Goal: Task Accomplishment & Management: Use online tool/utility

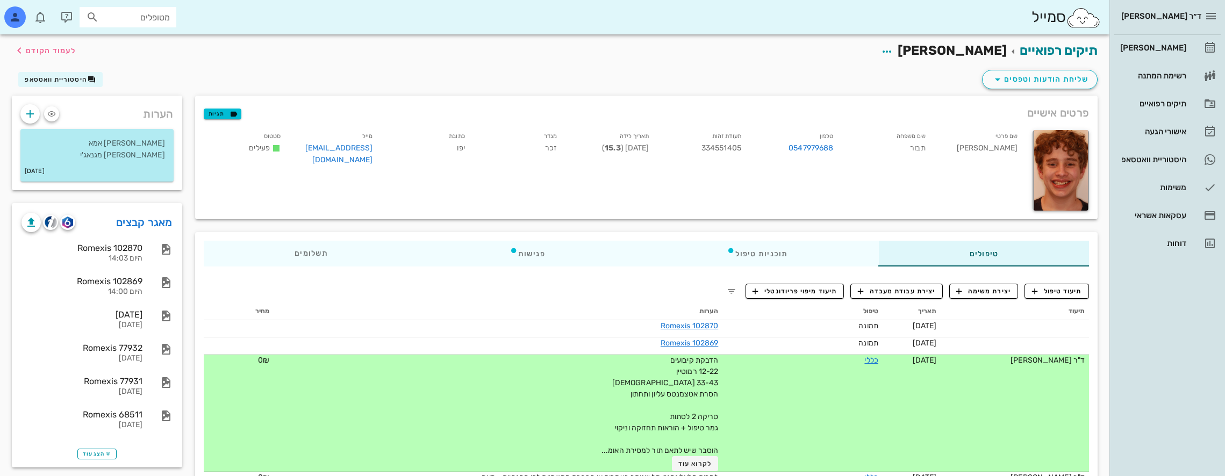
scroll to position [54, 0]
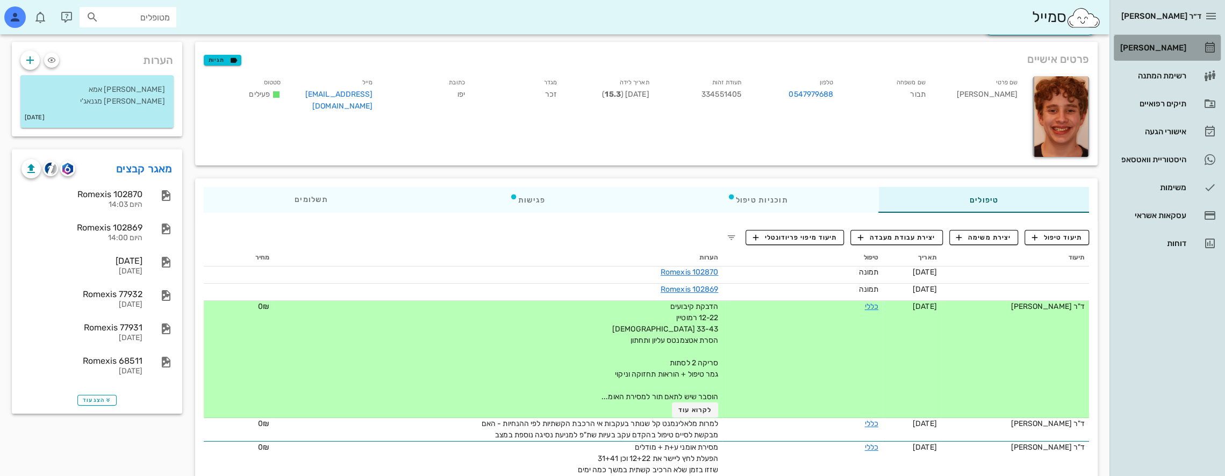
click at [1163, 45] on div "[PERSON_NAME]" at bounding box center [1152, 48] width 68 height 9
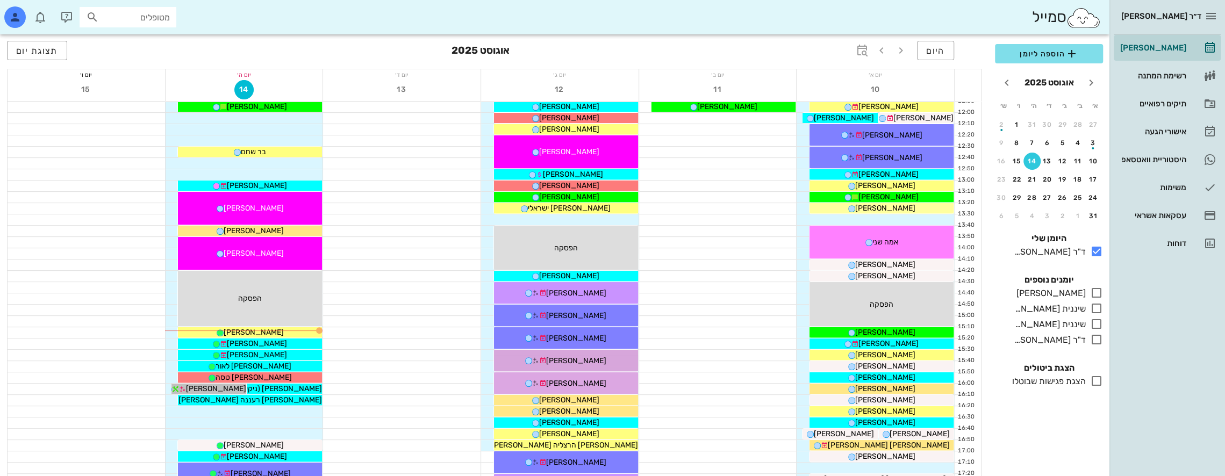
scroll to position [323, 0]
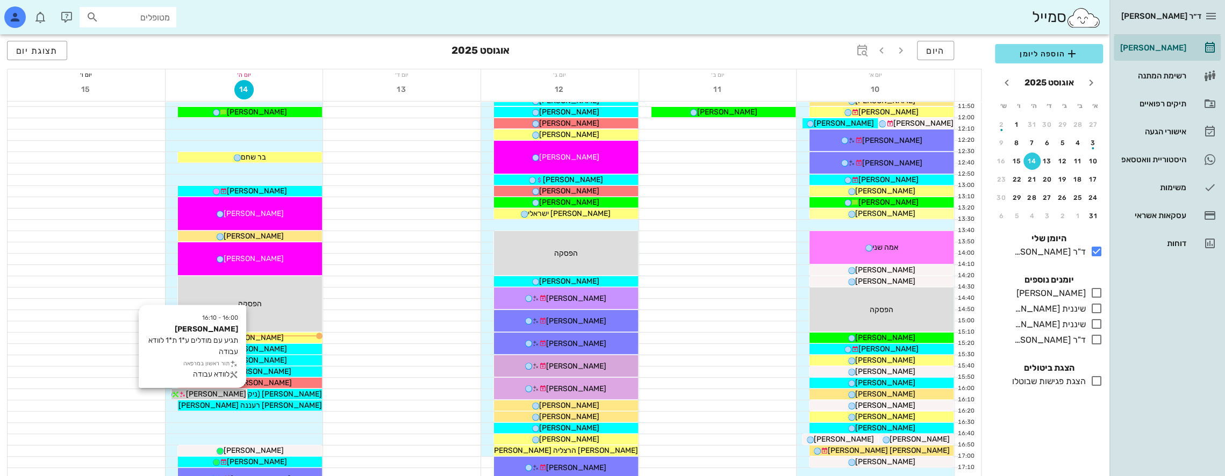
click at [229, 390] on span "[PERSON_NAME]" at bounding box center [216, 394] width 60 height 9
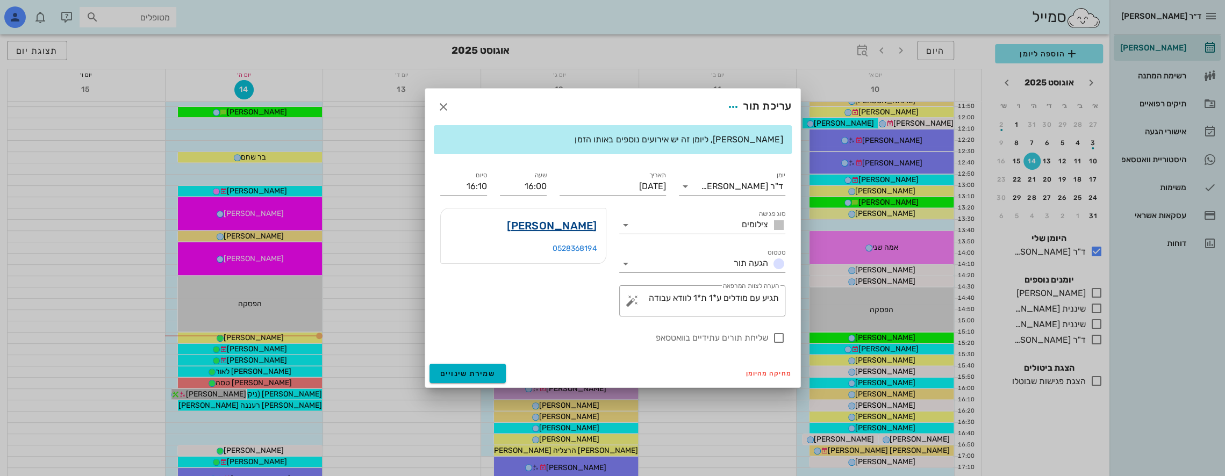
click at [586, 226] on link "[PERSON_NAME]" at bounding box center [552, 225] width 90 height 17
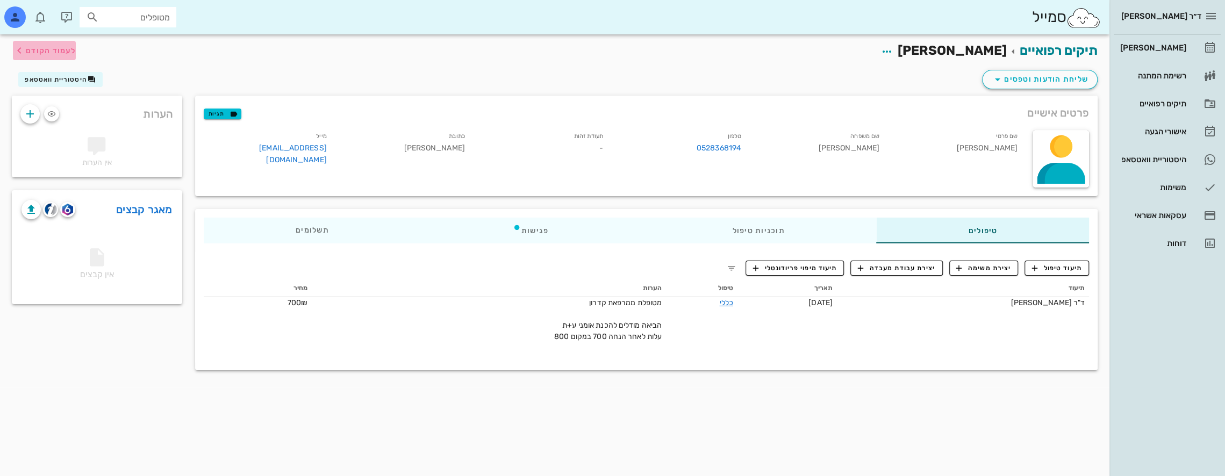
click at [37, 45] on span "לעמוד הקודם" at bounding box center [44, 50] width 63 height 13
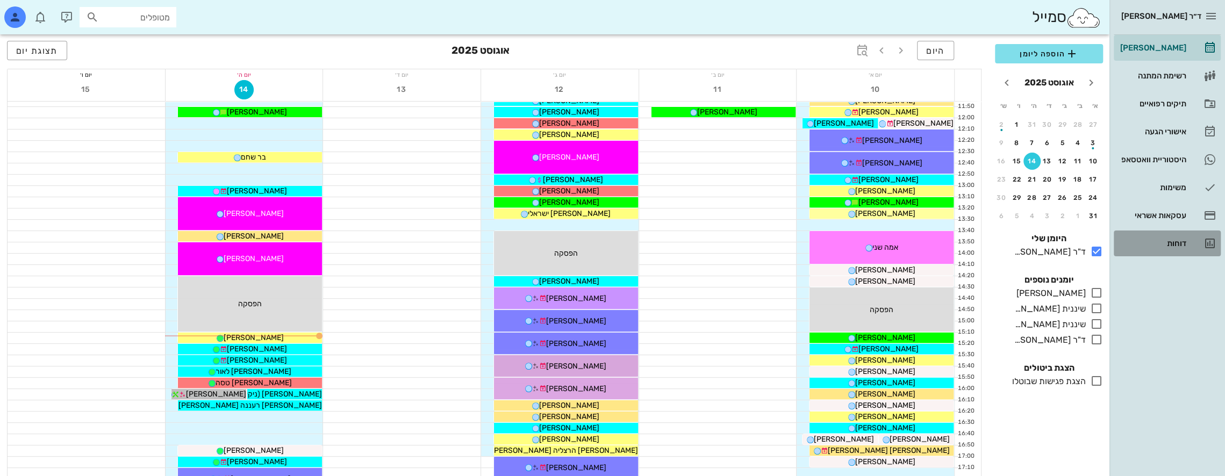
click at [1180, 240] on div "דוחות" at bounding box center [1152, 243] width 68 height 9
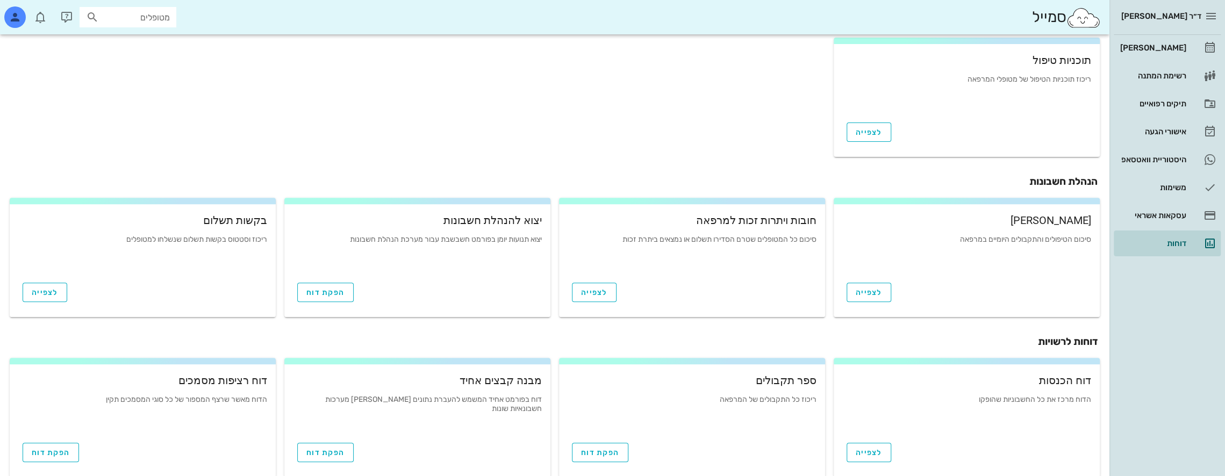
scroll to position [318, 0]
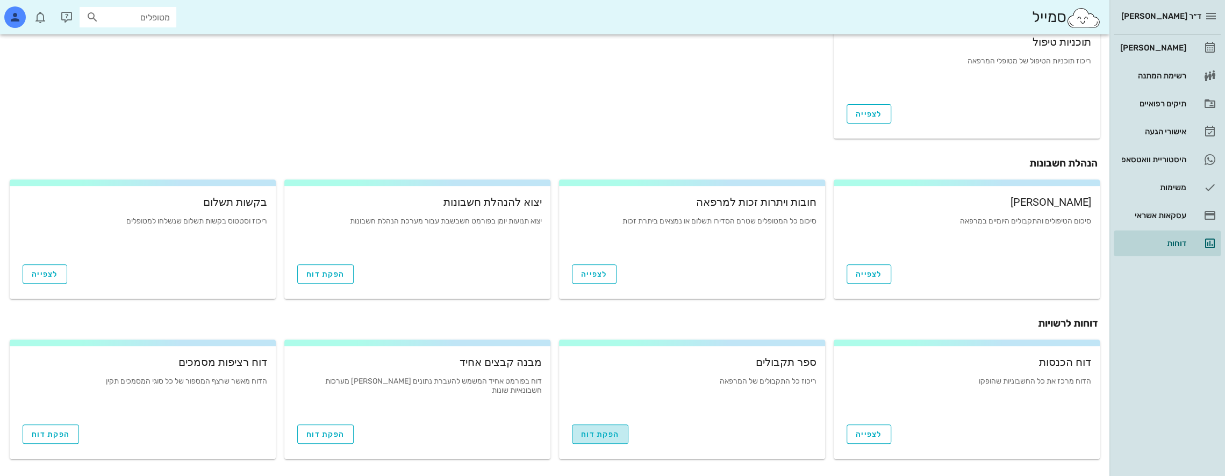
click at [598, 433] on span "הפקת דוח" at bounding box center [600, 434] width 38 height 9
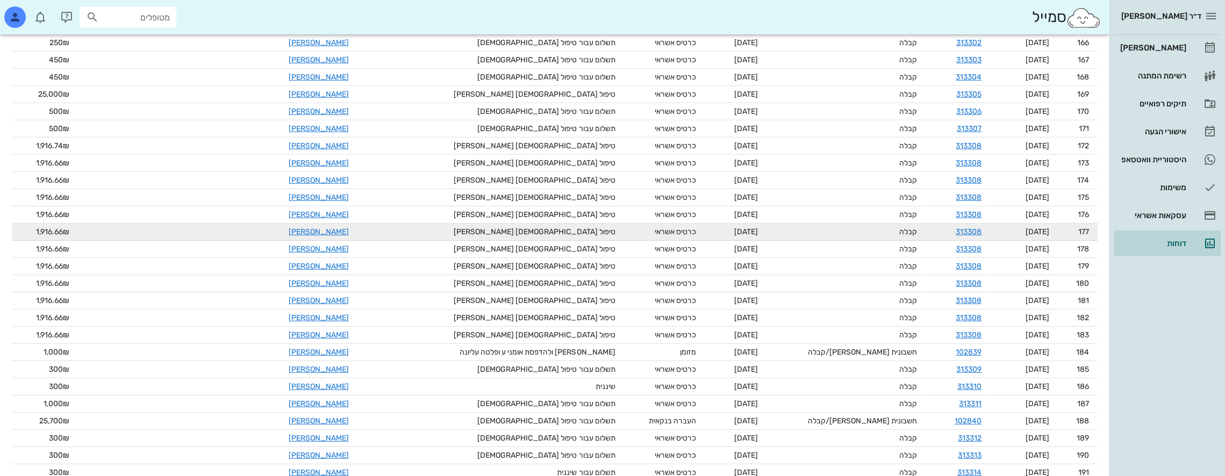
scroll to position [3332, 0]
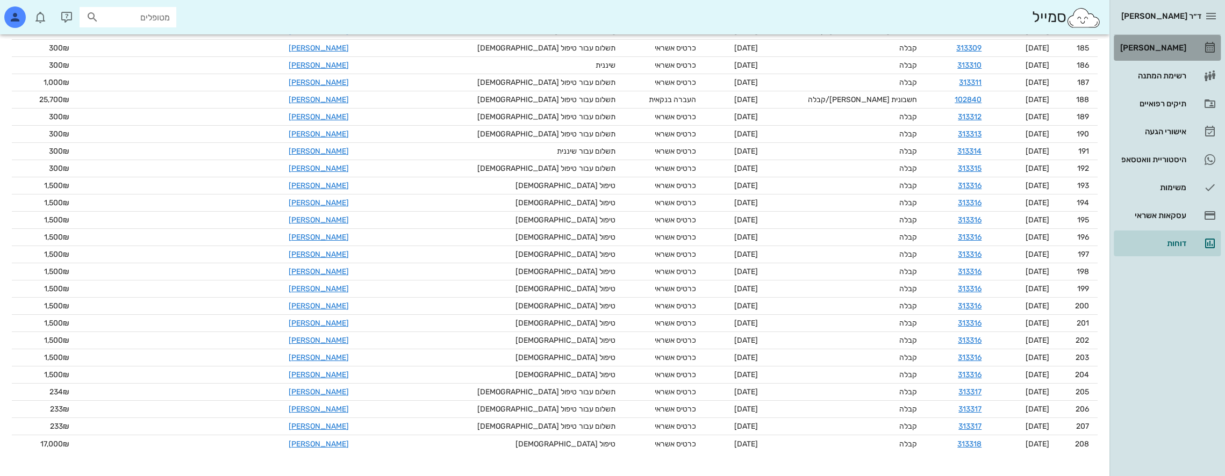
click at [1175, 42] on div "[PERSON_NAME]" at bounding box center [1152, 47] width 68 height 17
